Goal: Obtain resource: Download file/media

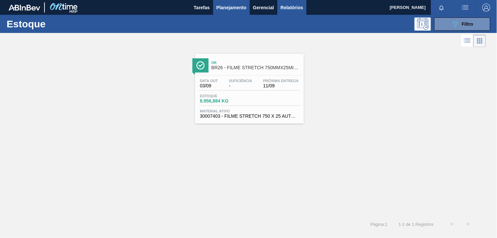
click at [292, 5] on span "Relatórios" at bounding box center [292, 8] width 22 height 8
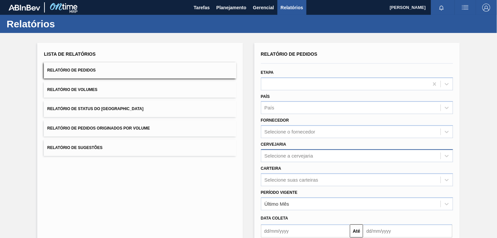
click at [302, 154] on div "Selecione a cervejaria" at bounding box center [288, 156] width 49 height 6
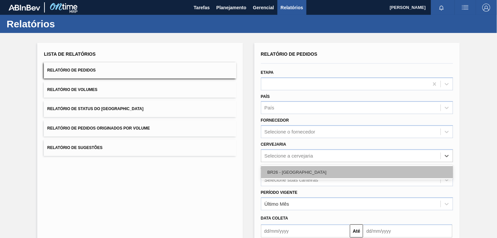
click at [303, 170] on div "BR26 - [GEOGRAPHIC_DATA]" at bounding box center [357, 172] width 192 height 12
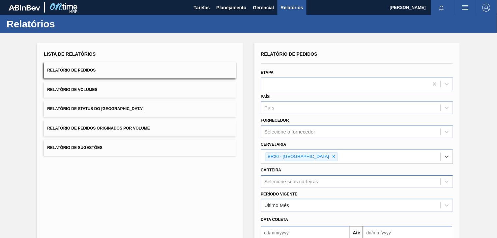
click at [304, 180] on div "Selecione suas carteiras" at bounding box center [357, 181] width 192 height 13
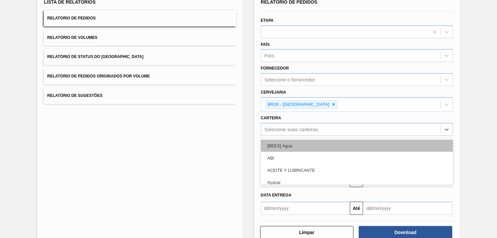
scroll to position [53, 0]
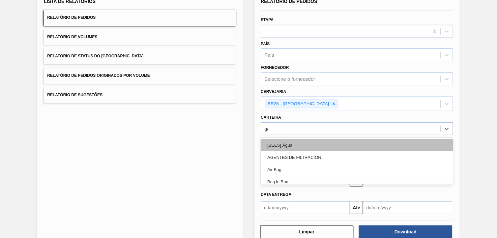
type input "gar"
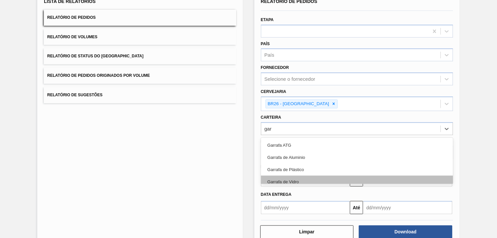
click at [284, 177] on div "Garrafa de Vidro" at bounding box center [357, 182] width 192 height 12
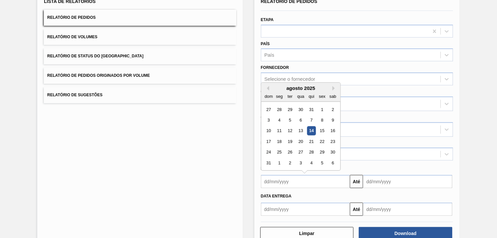
click at [299, 182] on input "text" at bounding box center [305, 181] width 89 height 13
click at [320, 109] on div "1" at bounding box center [321, 109] width 9 height 9
type input "[DATE]"
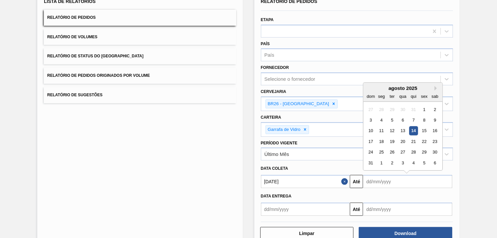
click at [378, 182] on input "text" at bounding box center [407, 181] width 89 height 13
click at [370, 162] on div "31" at bounding box center [370, 162] width 9 height 9
type input "[DATE]"
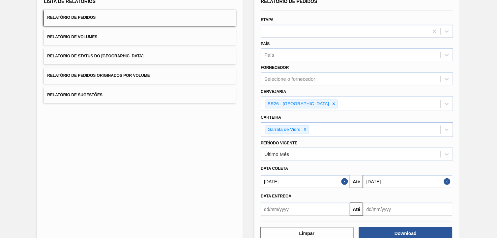
scroll to position [69, 0]
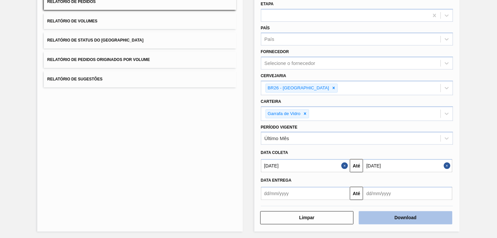
click at [372, 215] on button "Download" at bounding box center [406, 217] width 94 height 13
